Goal: Ask a question

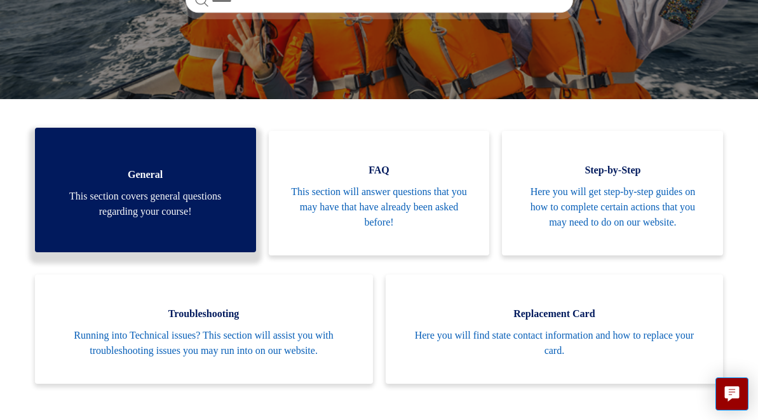
scroll to position [98, 0]
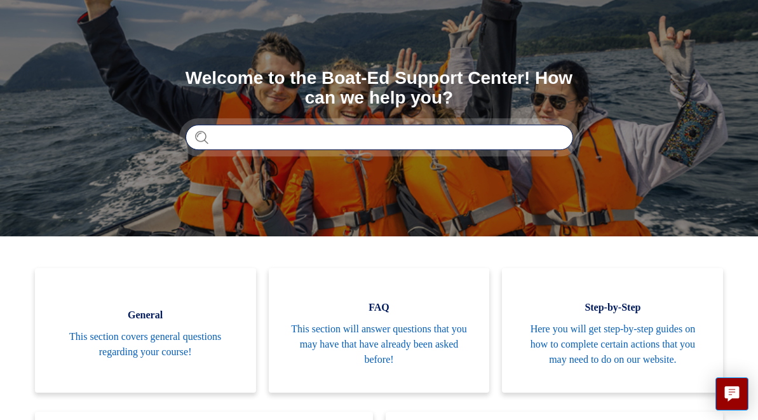
click at [257, 139] on input "Search" at bounding box center [380, 137] width 388 height 25
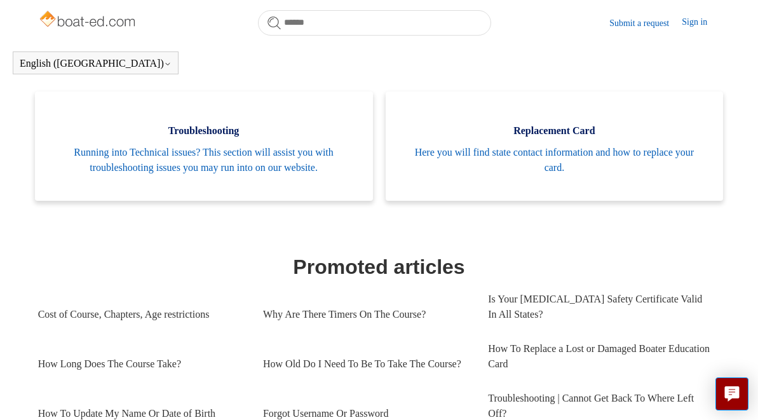
scroll to position [442, 0]
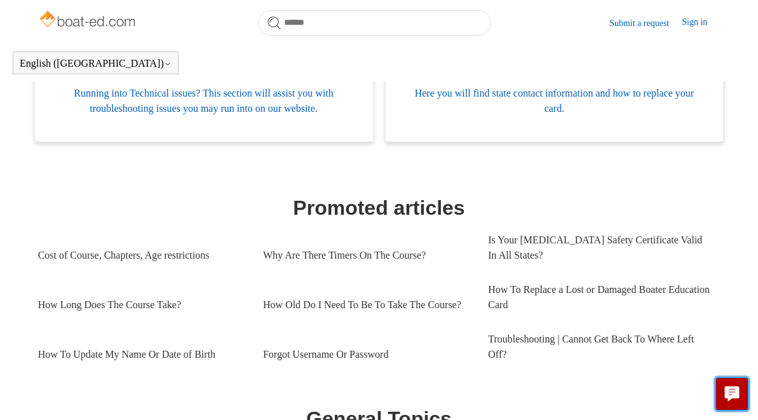
click at [723, 386] on button "Live chat" at bounding box center [731, 393] width 33 height 33
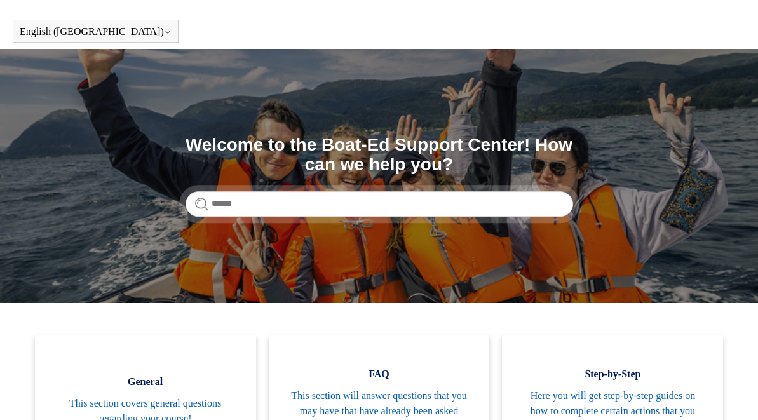
scroll to position [0, 0]
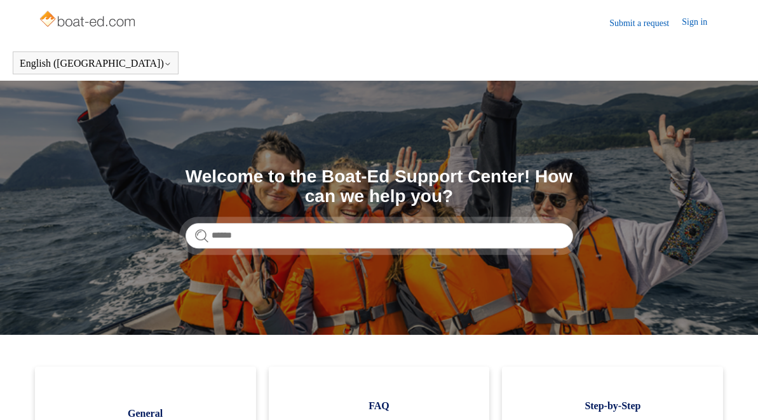
click at [81, 25] on img at bounding box center [88, 20] width 101 height 25
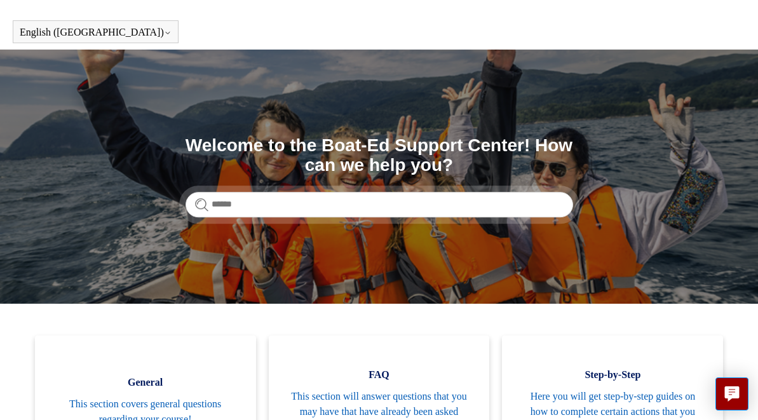
scroll to position [32, 0]
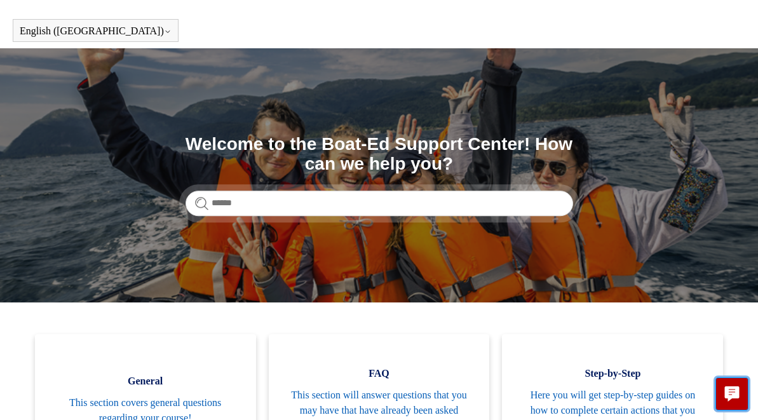
click at [726, 396] on icon "Live chat" at bounding box center [732, 392] width 15 height 12
